Goal: Task Accomplishment & Management: Manage account settings

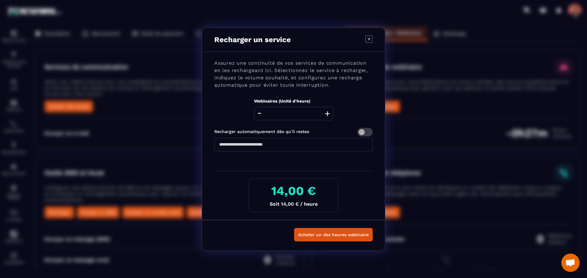
scroll to position [1257, 0]
click at [372, 39] on icon "Modal window" at bounding box center [368, 38] width 7 height 7
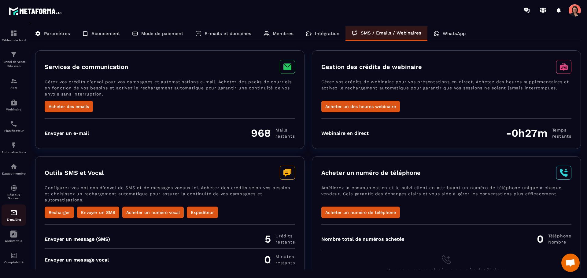
click at [12, 213] on img at bounding box center [13, 212] width 7 height 7
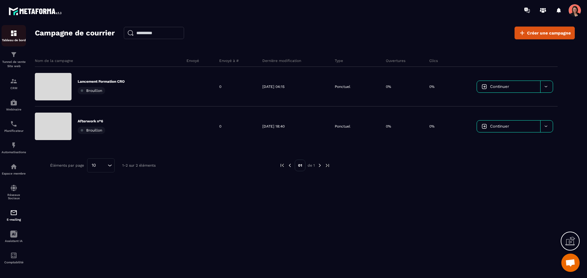
click at [10, 32] on img at bounding box center [13, 33] width 7 height 7
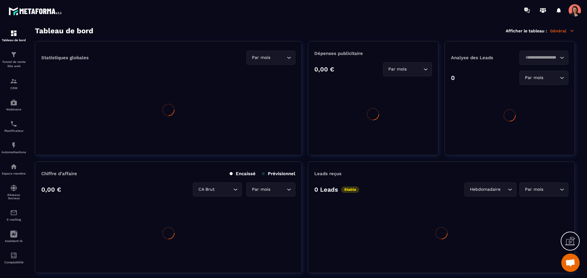
click at [579, 8] on span at bounding box center [574, 10] width 12 height 12
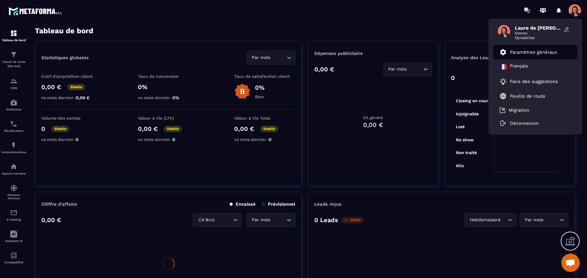
click at [525, 53] on p "Paramètres généraux" at bounding box center [533, 53] width 47 height 6
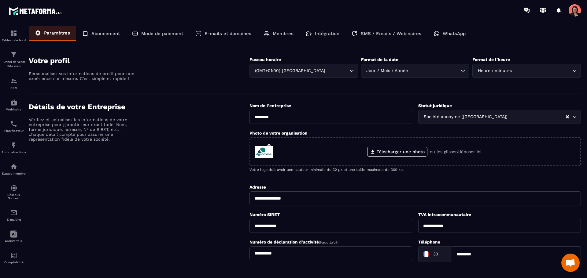
click at [374, 31] on p "SMS / Emails / Webinaires" at bounding box center [391, 34] width 61 height 6
